Goal: Task Accomplishment & Management: Use online tool/utility

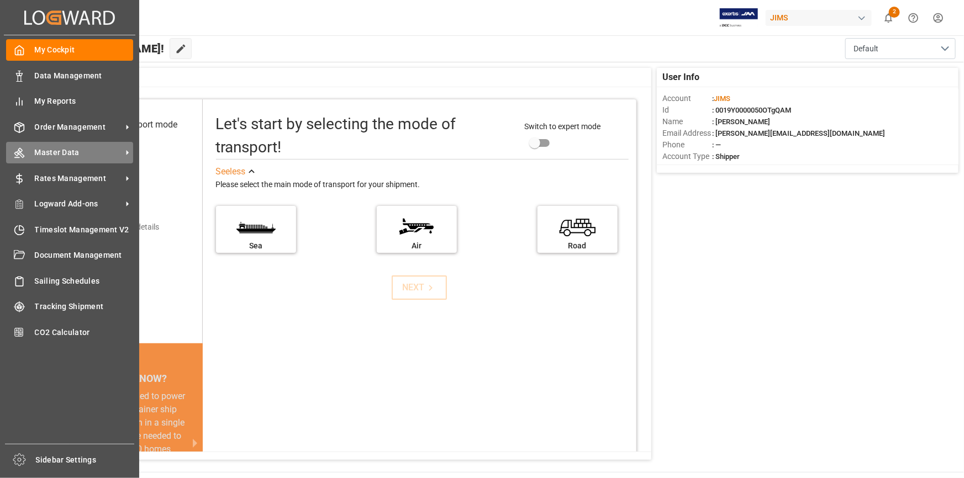
click at [125, 155] on icon at bounding box center [128, 153] width 12 height 12
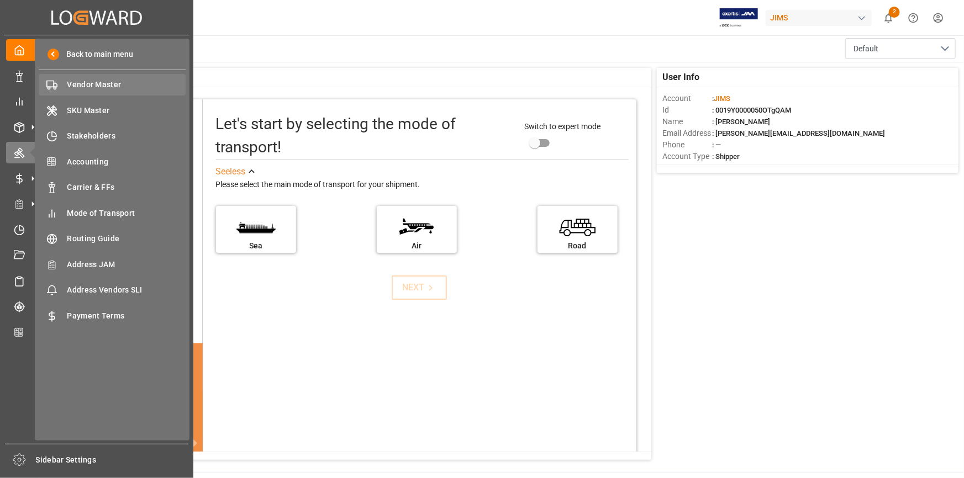
click at [117, 86] on span "Vendor Master" at bounding box center [126, 85] width 119 height 12
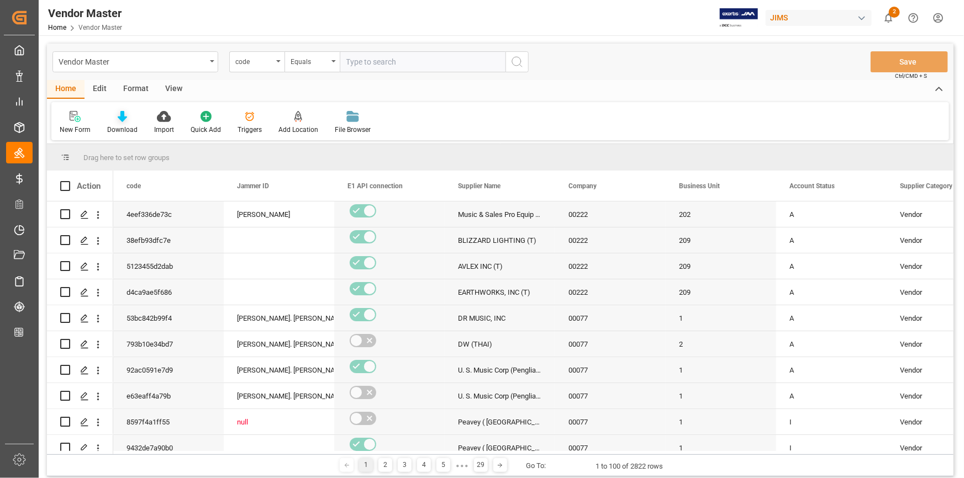
click at [123, 123] on div "Download" at bounding box center [122, 122] width 47 height 24
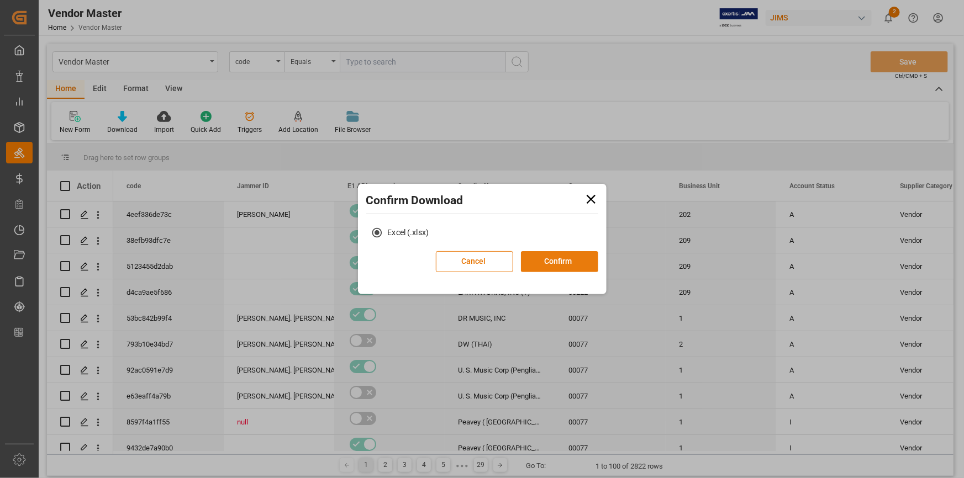
click at [557, 265] on button "Confirm" at bounding box center [559, 261] width 77 height 21
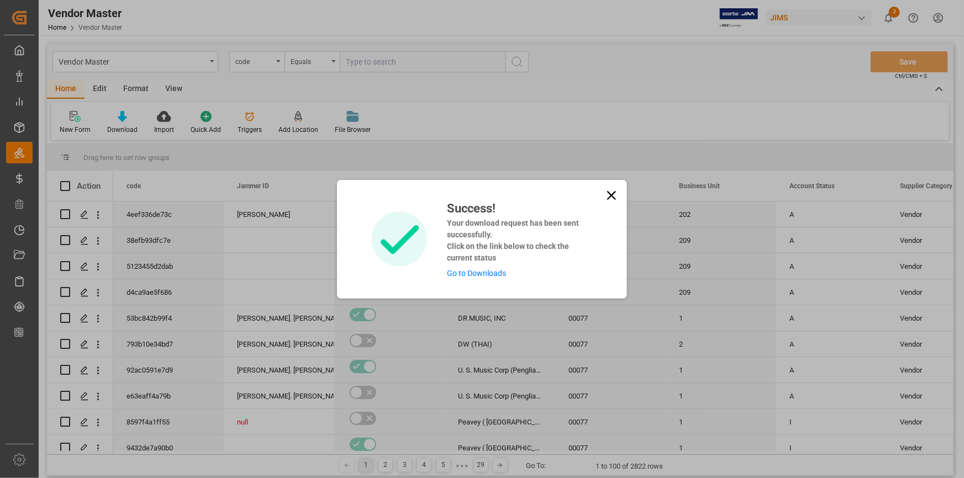
click at [495, 271] on link "Go to Downloads" at bounding box center [476, 273] width 59 height 9
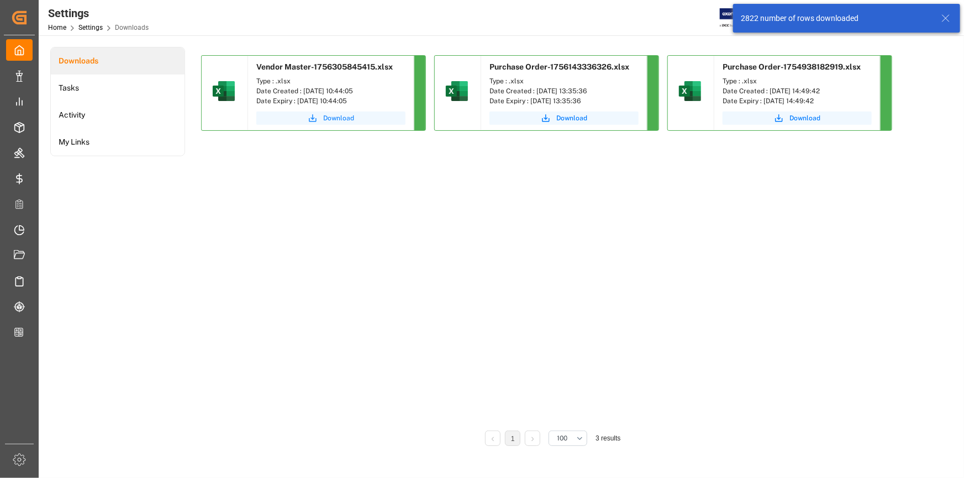
click at [335, 115] on span "Download" at bounding box center [338, 118] width 31 height 10
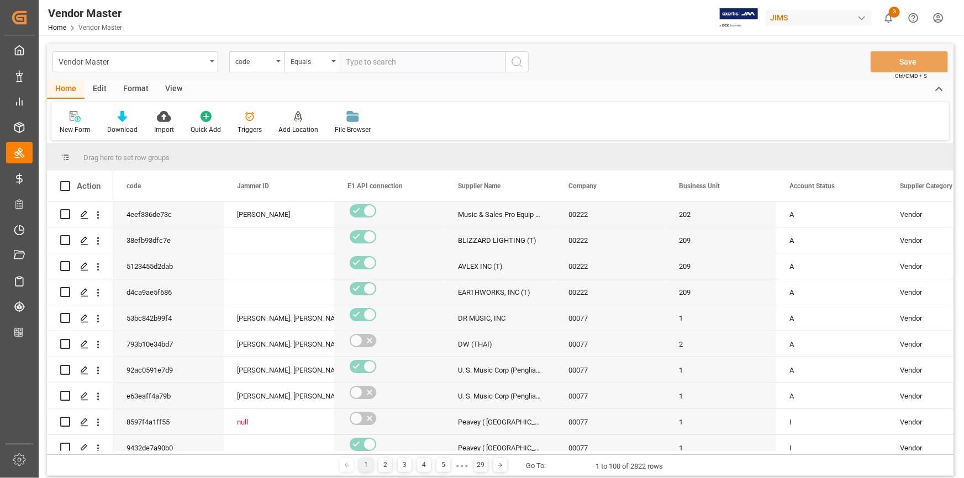
drag, startPoint x: 196, startPoint y: 451, endPoint x: 284, endPoint y: 454, distance: 87.9
click at [263, 454] on div at bounding box center [531, 452] width 837 height 3
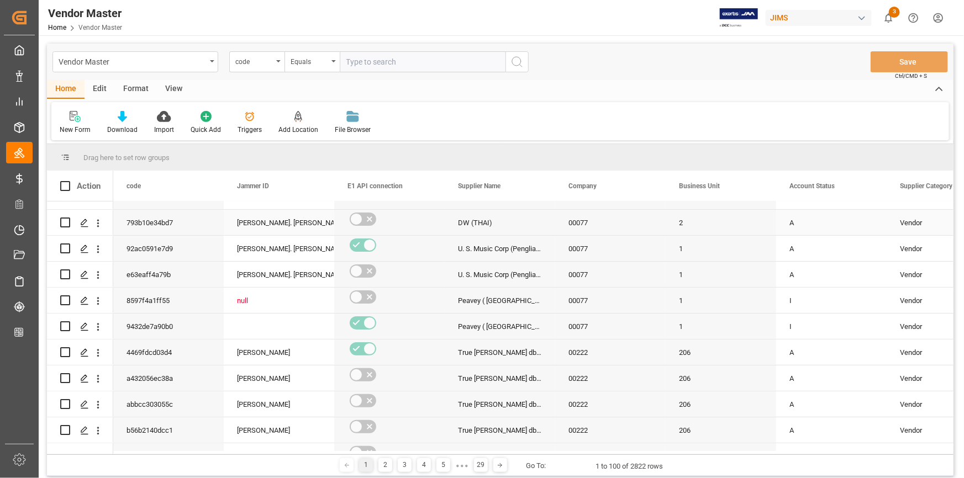
scroll to position [201, 0]
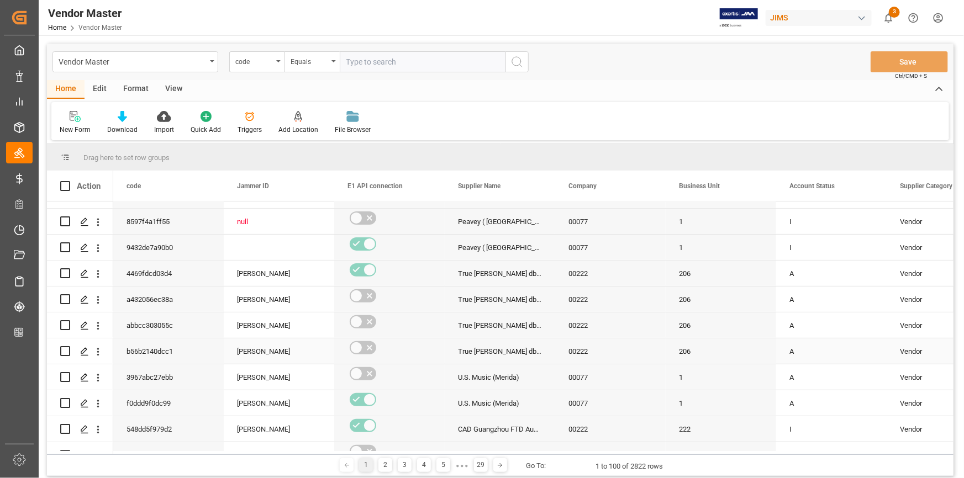
click at [810, 352] on div "A" at bounding box center [831, 351] width 84 height 25
click at [809, 276] on div "A" at bounding box center [831, 273] width 84 height 25
click at [819, 247] on div "I" at bounding box center [831, 247] width 84 height 25
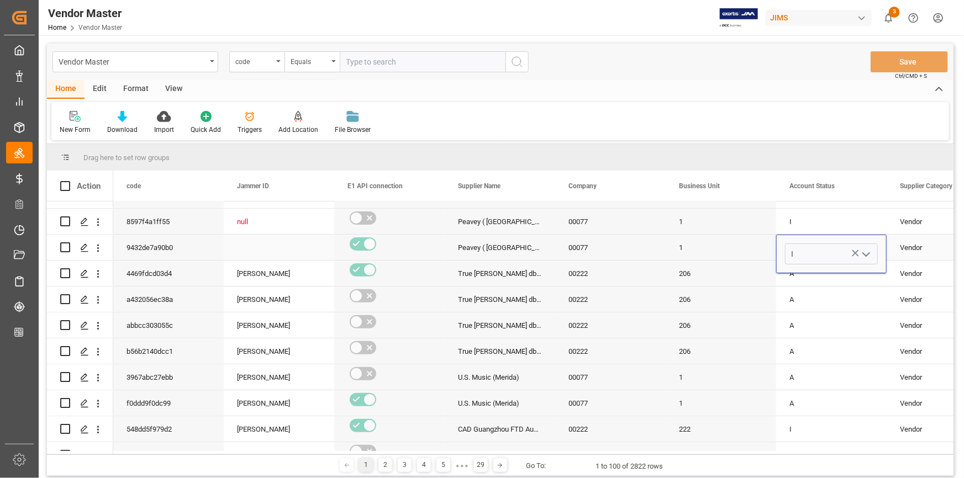
click at [809, 232] on div "I" at bounding box center [831, 221] width 84 height 25
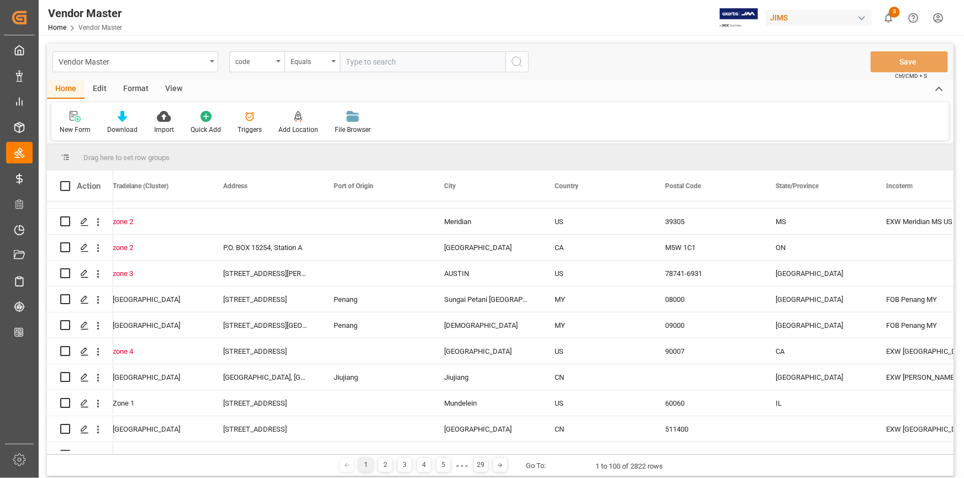
scroll to position [0, 0]
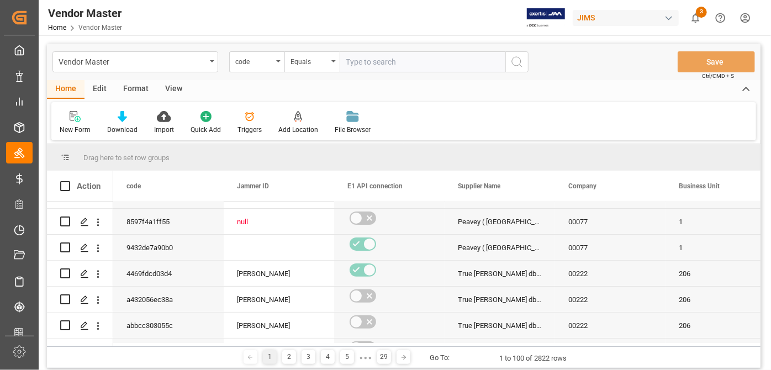
click at [395, 59] on input "text" at bounding box center [423, 61] width 166 height 21
paste input "1110"
type input "1110"
click at [266, 61] on div "code" at bounding box center [254, 60] width 38 height 13
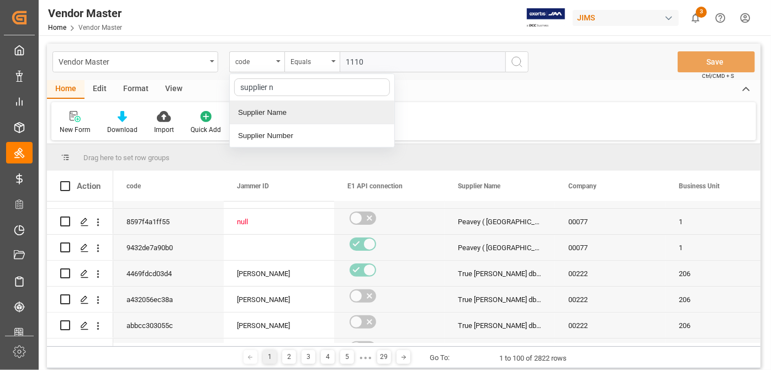
type input "supplier nu"
click at [274, 110] on div "Supplier Number" at bounding box center [312, 112] width 165 height 23
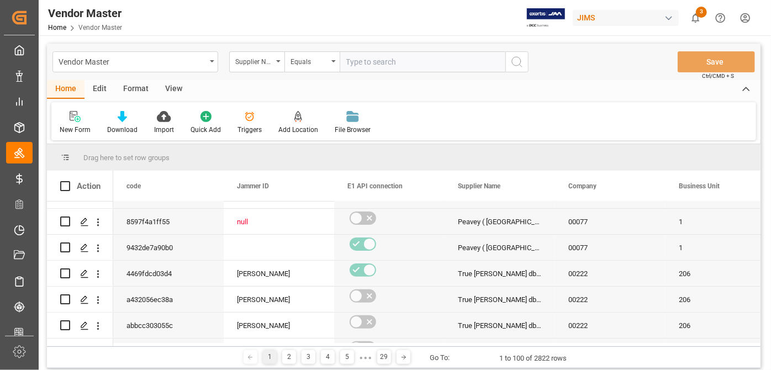
click at [438, 66] on input "text" at bounding box center [423, 61] width 166 height 21
paste input "1110"
type input "1110"
click at [514, 65] on circle "search button" at bounding box center [516, 61] width 9 height 9
